Goal: Task Accomplishment & Management: Manage account settings

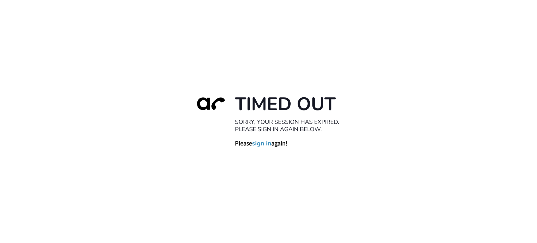
click at [267, 145] on link "sign in" at bounding box center [261, 143] width 19 height 8
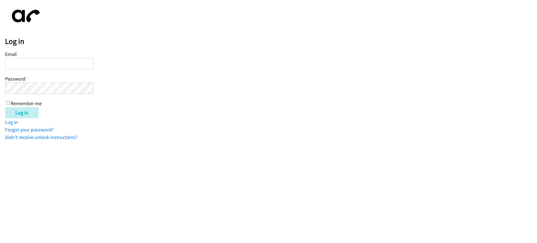
click at [16, 63] on input "Email" at bounding box center [49, 63] width 89 height 11
type input "kristen@veteranhelp.com"
click at [5, 107] on input "Log in" at bounding box center [22, 112] width 34 height 11
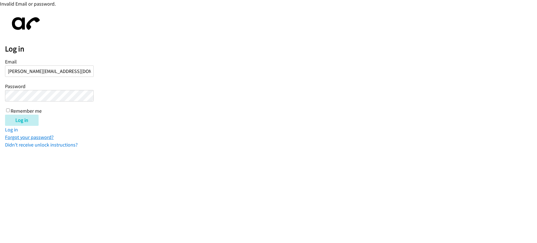
click at [19, 138] on link "Forgot your password?" at bounding box center [29, 137] width 49 height 6
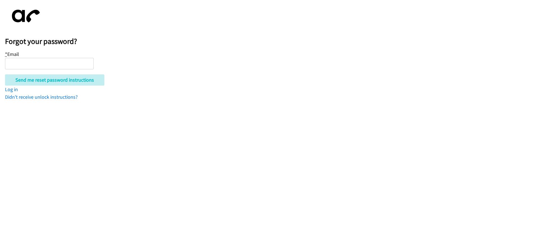
click at [27, 63] on input "* Email" at bounding box center [49, 63] width 89 height 11
type input "kristen@veteranhelp.com"
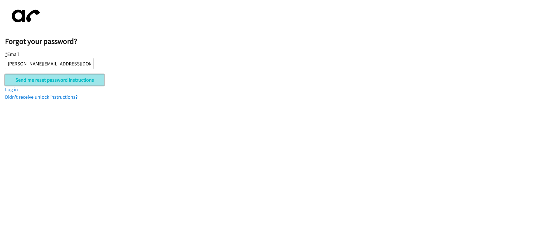
click at [27, 77] on input "Send me reset password instructions" at bounding box center [54, 79] width 99 height 11
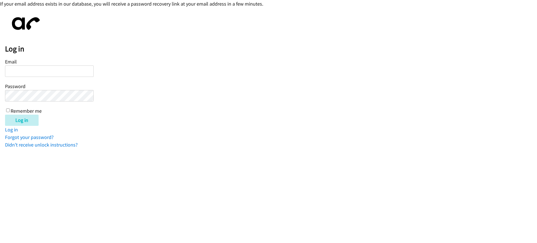
click at [31, 69] on input "Email" at bounding box center [49, 70] width 89 height 11
type input "kristen.jensen@ssdadvocates.com"
click at [37, 137] on link "Forgot your password?" at bounding box center [29, 137] width 49 height 6
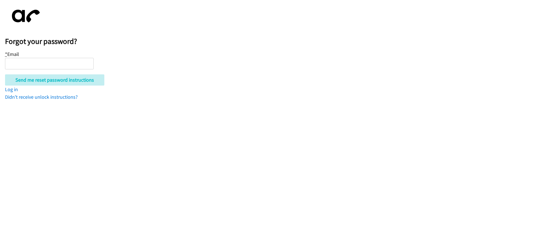
click at [31, 66] on input "* Email" at bounding box center [49, 63] width 89 height 11
type input "[PERSON_NAME][EMAIL_ADDRESS][PERSON_NAME][DOMAIN_NAME]"
click at [5, 74] on input "Send me reset password instructions" at bounding box center [54, 79] width 99 height 11
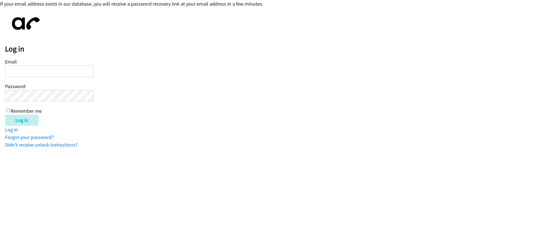
click at [23, 69] on input "Email" at bounding box center [49, 70] width 89 height 11
type input "[PERSON_NAME][EMAIL_ADDRESS][PERSON_NAME][DOMAIN_NAME]"
click at [5, 115] on input "Log in" at bounding box center [22, 120] width 34 height 11
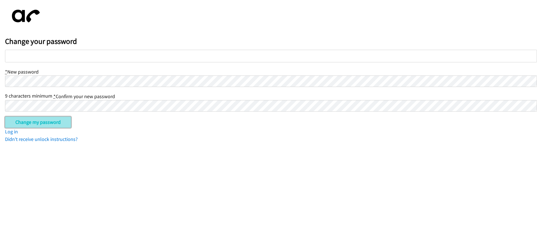
click at [43, 122] on input "Change my password" at bounding box center [38, 122] width 66 height 11
click at [37, 122] on input "Change my password" at bounding box center [38, 122] width 66 height 11
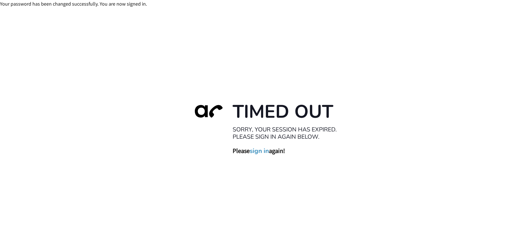
click at [262, 153] on link "sign in" at bounding box center [259, 151] width 19 height 8
click at [257, 151] on link "sign in" at bounding box center [259, 151] width 19 height 8
click at [261, 151] on link "sign in" at bounding box center [259, 151] width 19 height 8
click at [264, 151] on link "sign in" at bounding box center [259, 151] width 19 height 8
drag, startPoint x: 0, startPoint y: 0, endPoint x: 257, endPoint y: 151, distance: 297.5
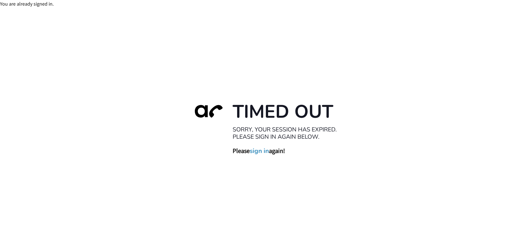
click at [257, 151] on link "sign in" at bounding box center [259, 151] width 19 height 8
